Goal: Task Accomplishment & Management: Complete application form

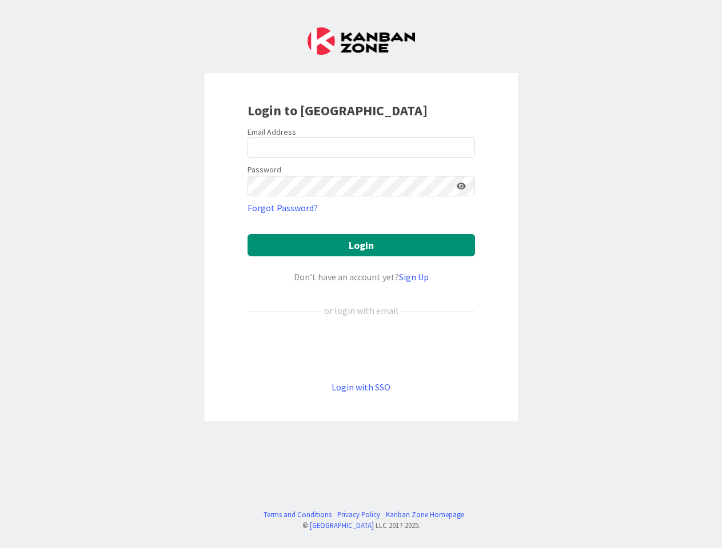
click at [360, 274] on div "Don’t have an account yet? Sign Up" at bounding box center [360, 277] width 227 height 14
click at [461, 186] on icon at bounding box center [460, 186] width 9 height 8
click at [361, 245] on button "Login" at bounding box center [360, 245] width 227 height 22
